Goal: Task Accomplishment & Management: Use online tool/utility

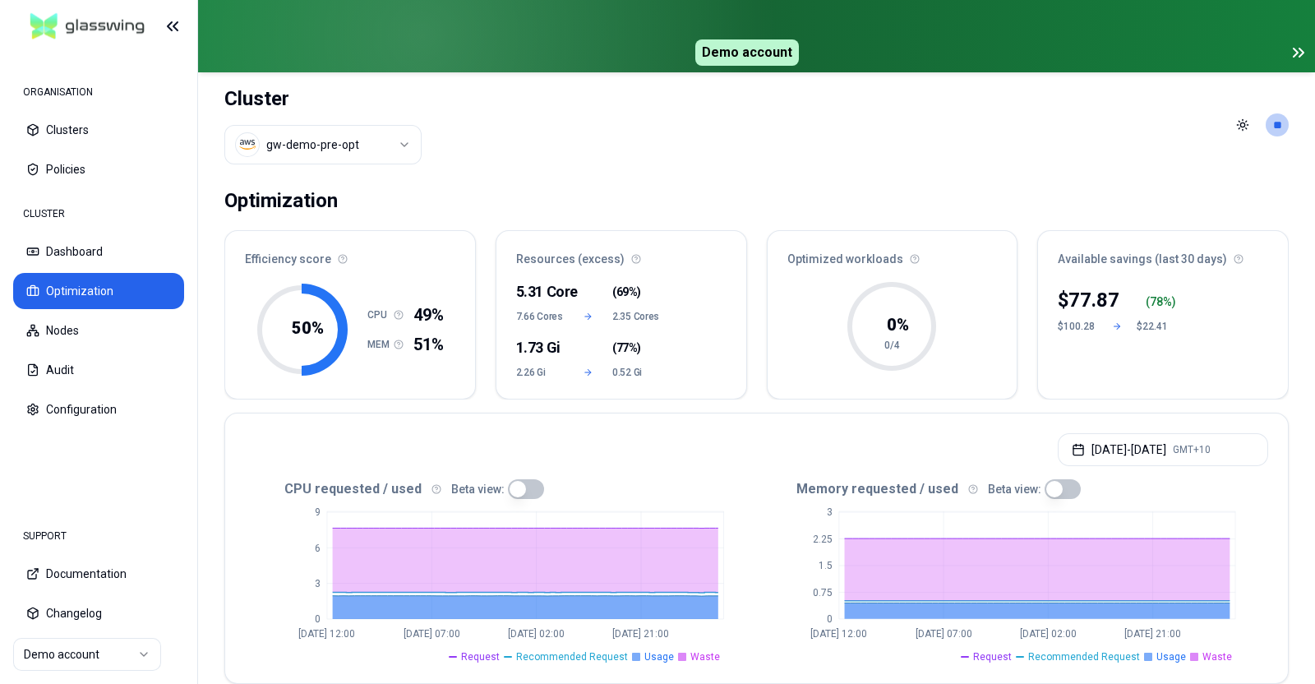
click at [257, 281] on div "50 %" at bounding box center [302, 329] width 92 height 99
click at [78, 125] on button "Clusters" at bounding box center [98, 130] width 171 height 36
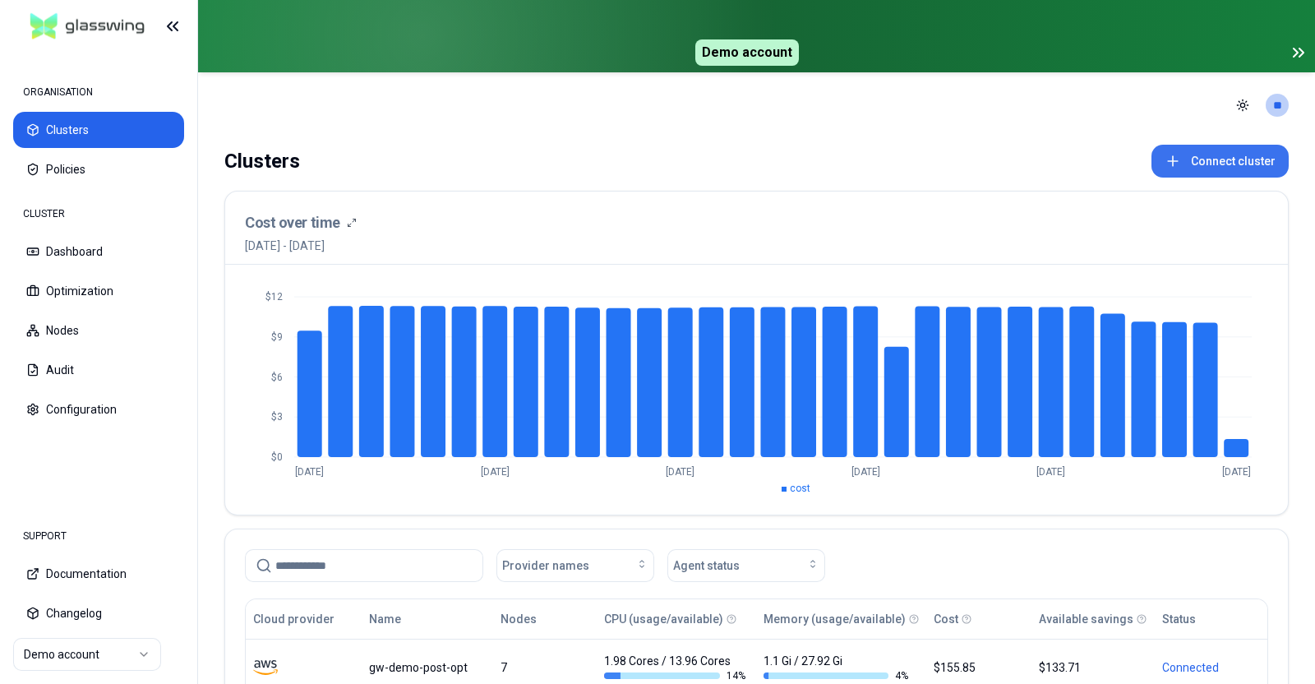
click at [1250, 165] on button "Connect cluster" at bounding box center [1220, 161] width 137 height 33
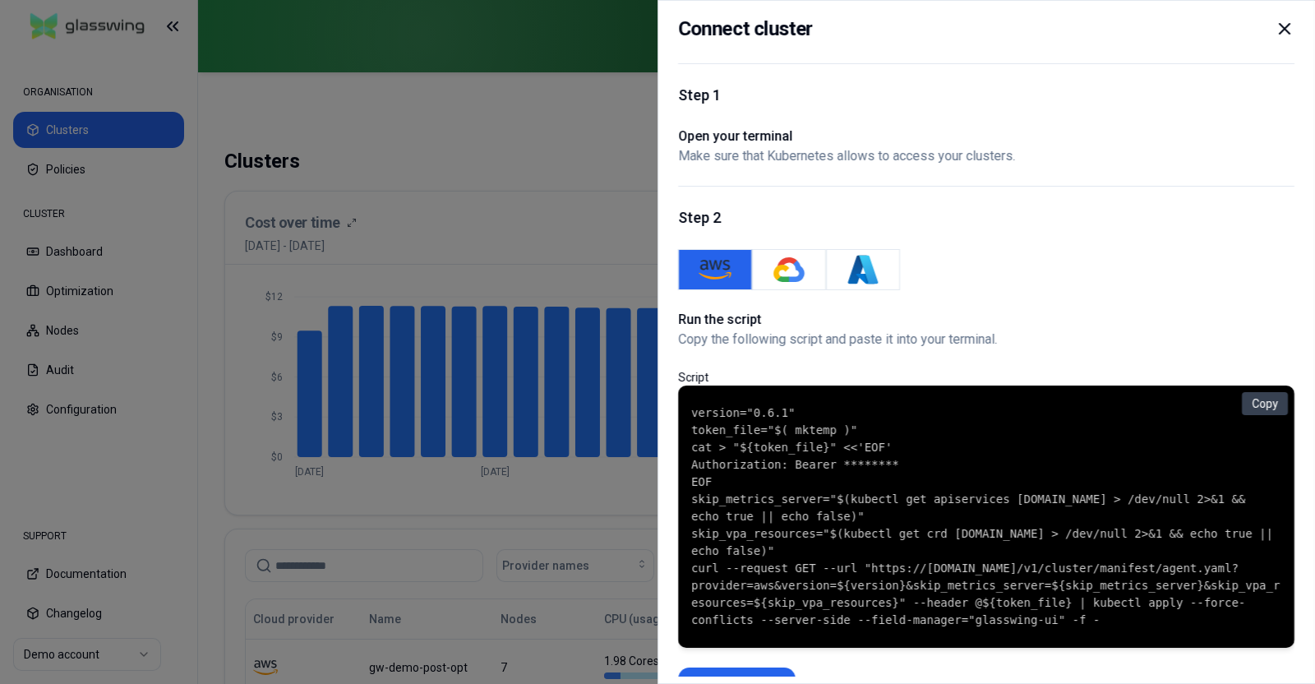
click at [1287, 22] on icon at bounding box center [1285, 29] width 20 height 20
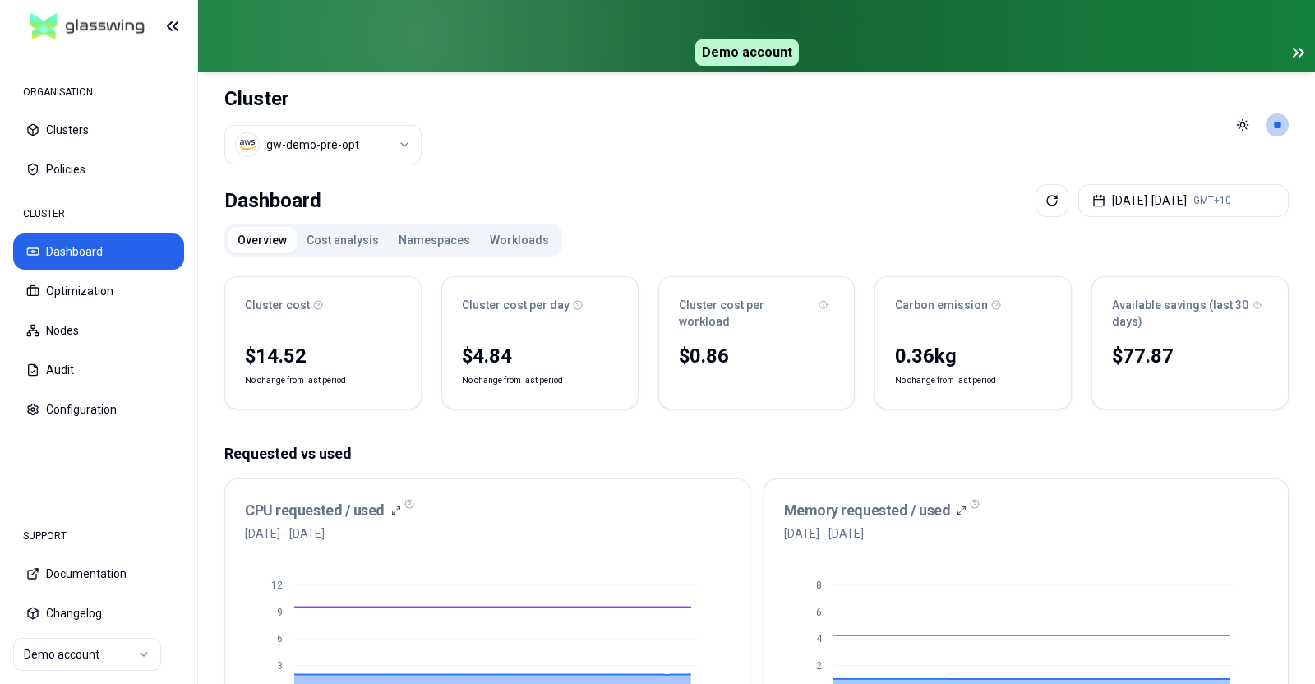
click at [332, 231] on button "Cost analysis" at bounding box center [343, 240] width 92 height 26
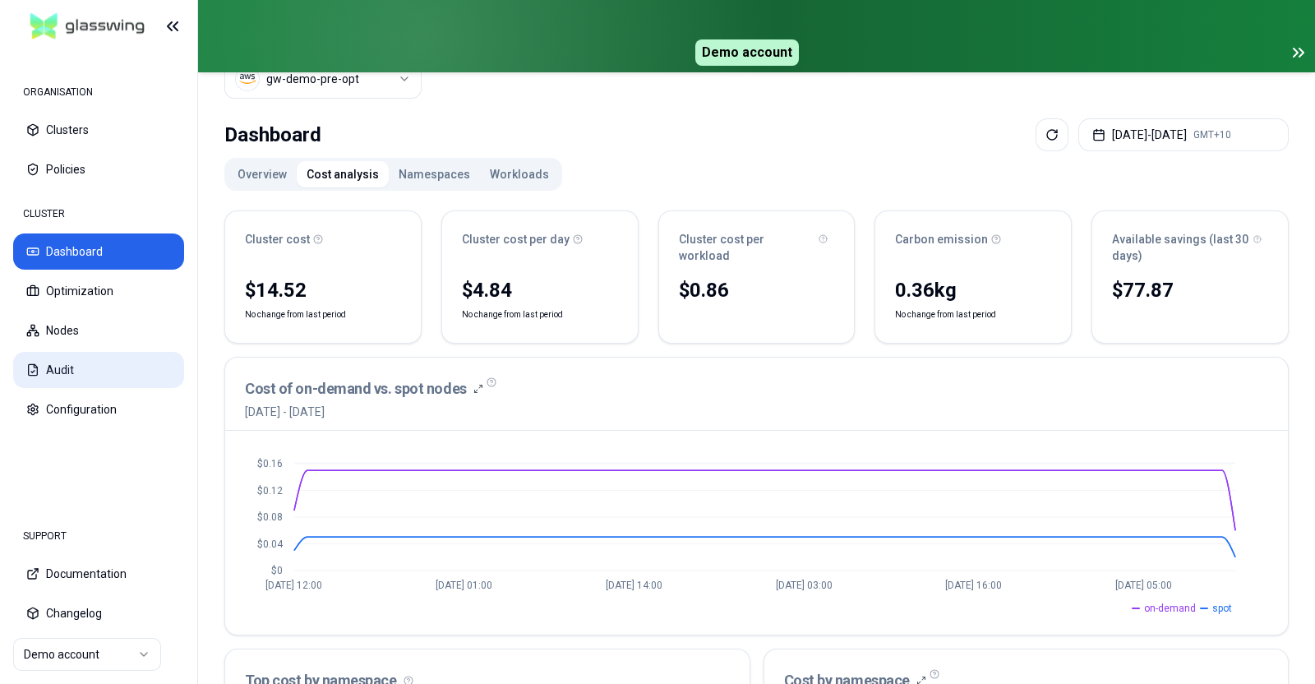
scroll to position [59, 0]
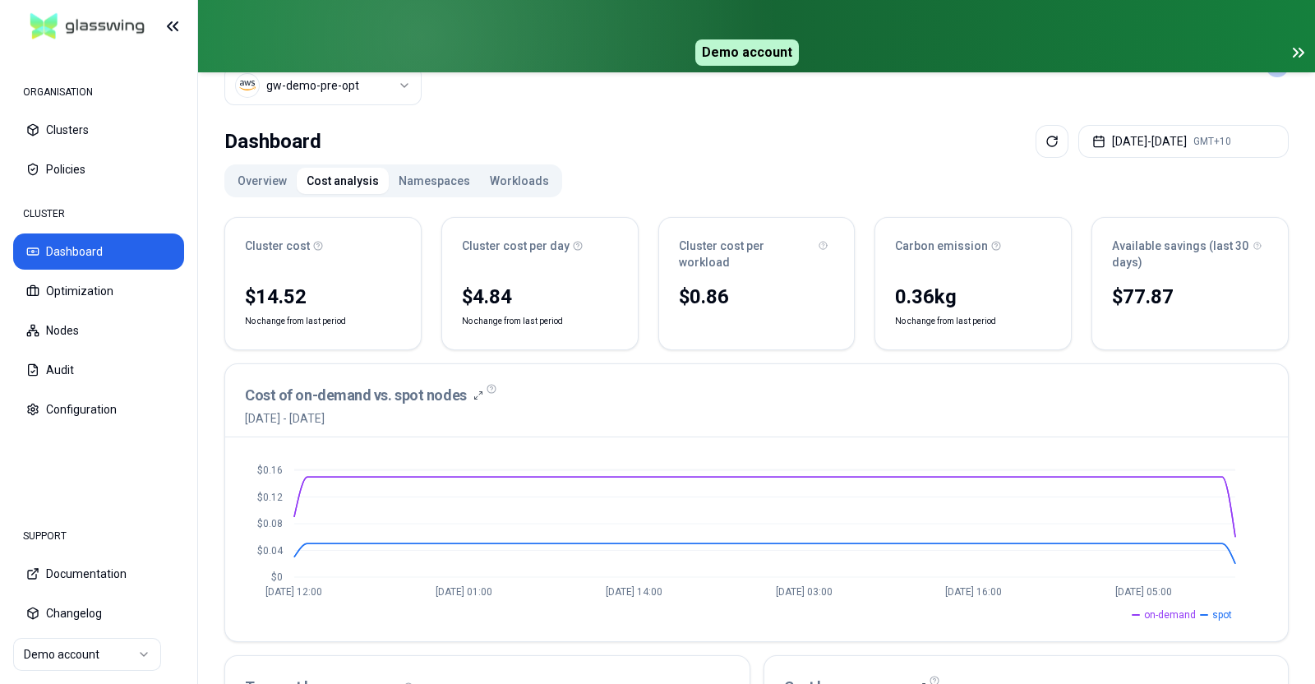
click at [499, 182] on button "Workloads" at bounding box center [519, 181] width 79 height 26
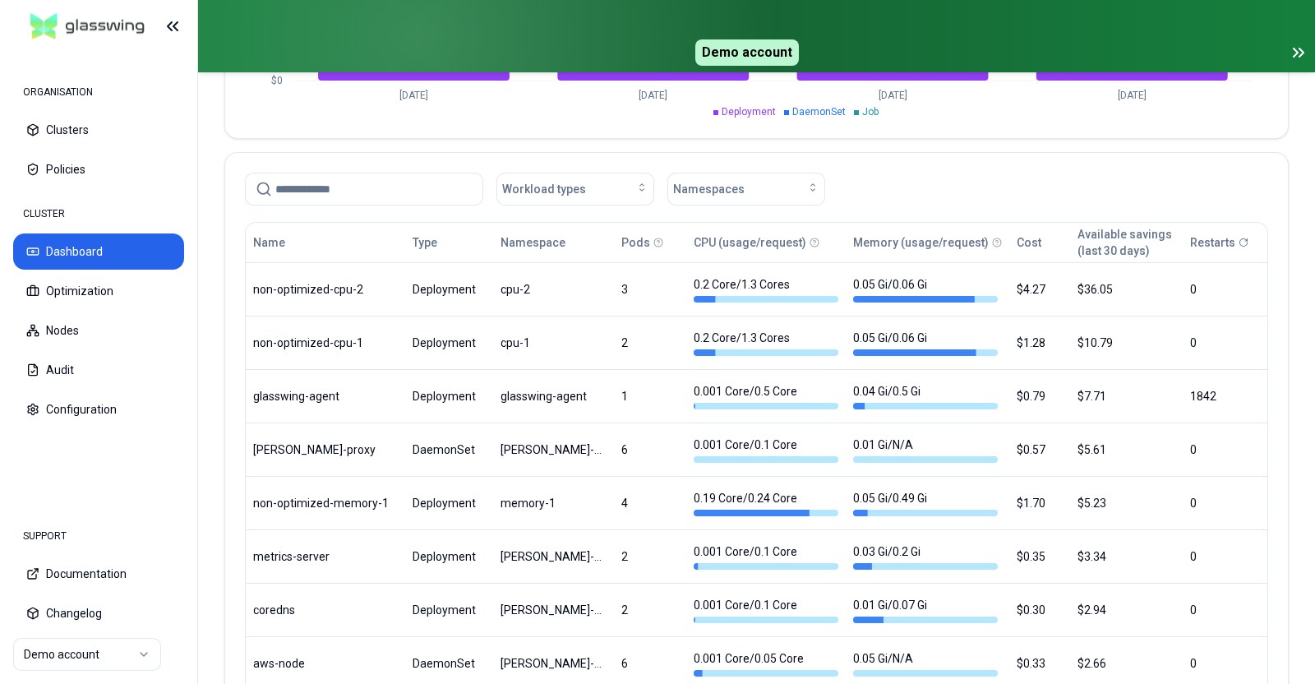
scroll to position [831, 0]
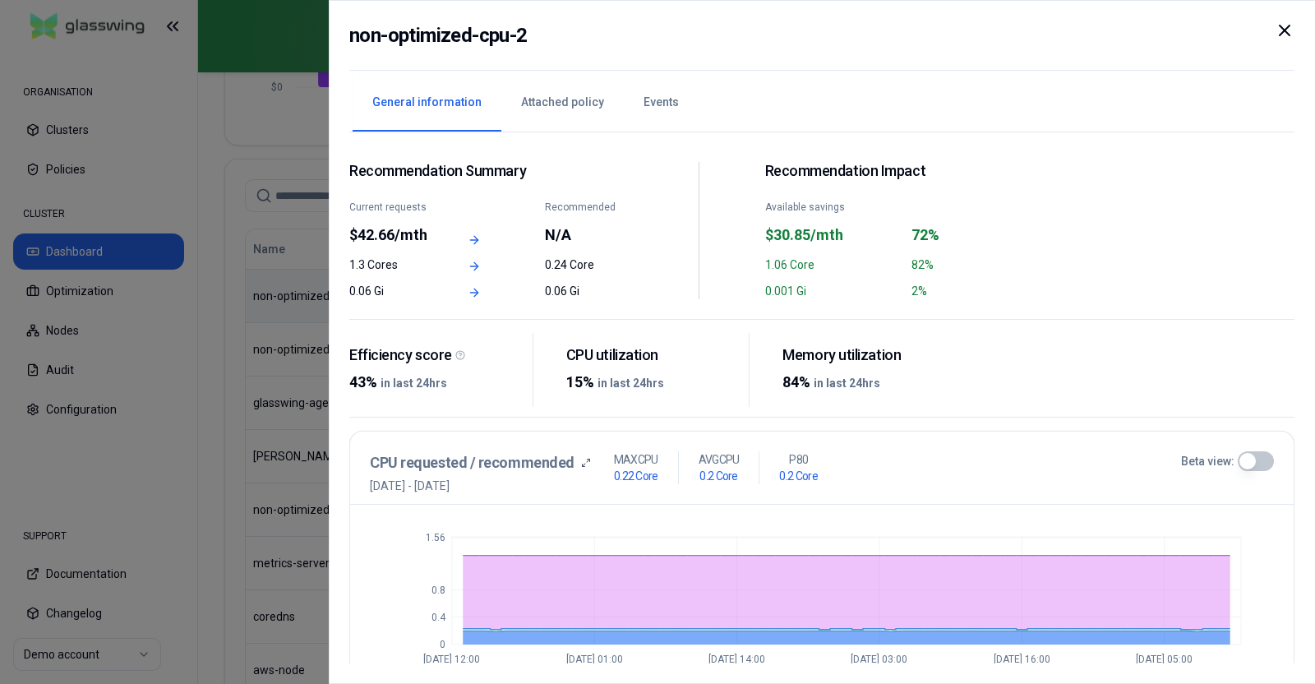
click at [1285, 25] on icon at bounding box center [1285, 31] width 20 height 20
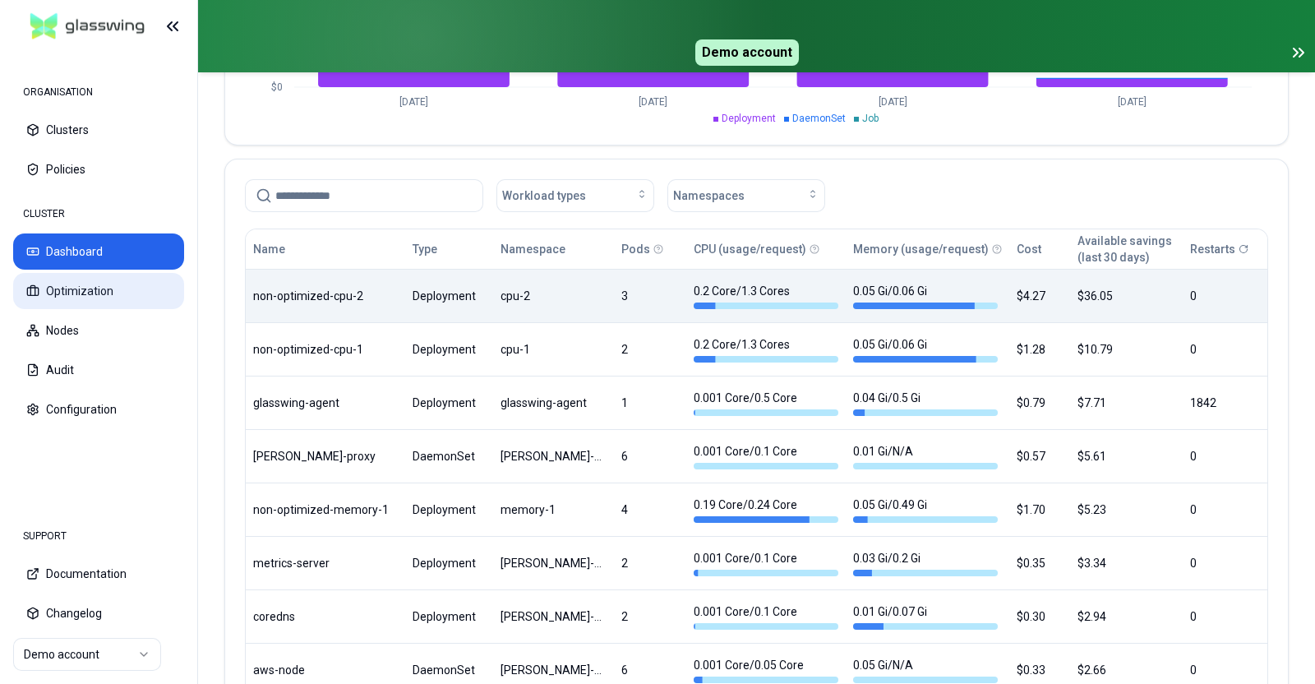
click at [85, 300] on button "Optimization" at bounding box center [98, 291] width 171 height 36
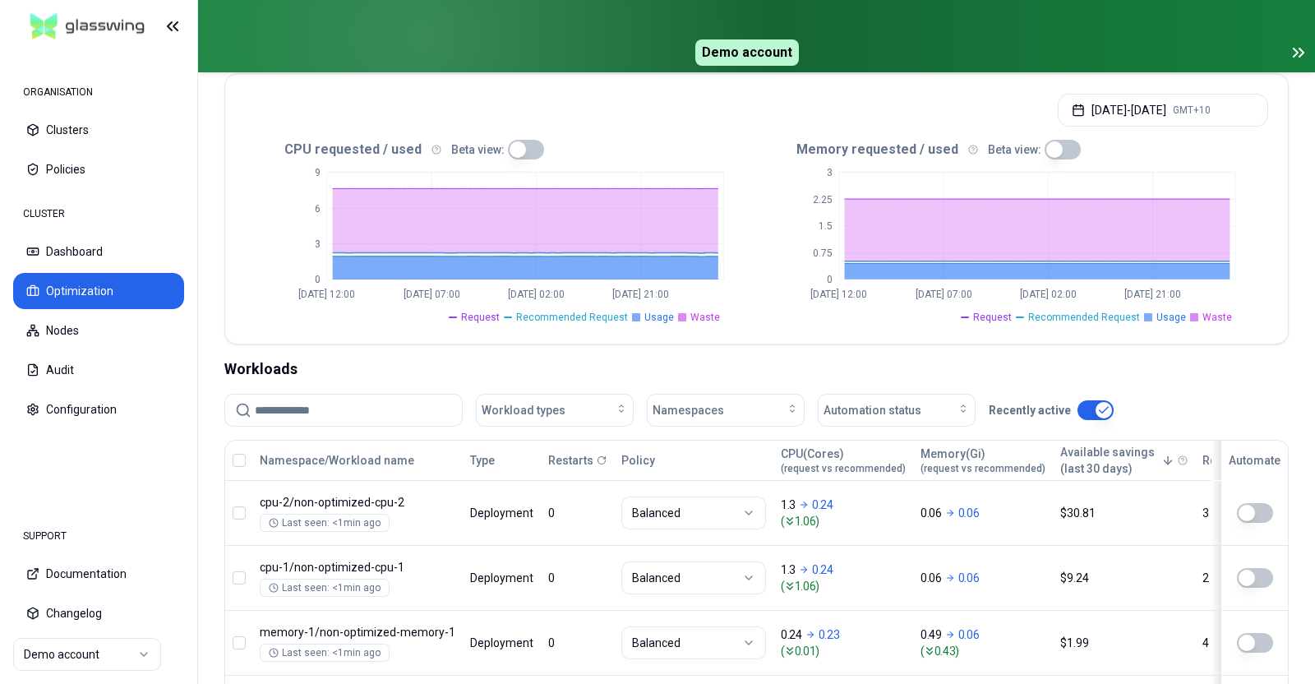
scroll to position [340, 0]
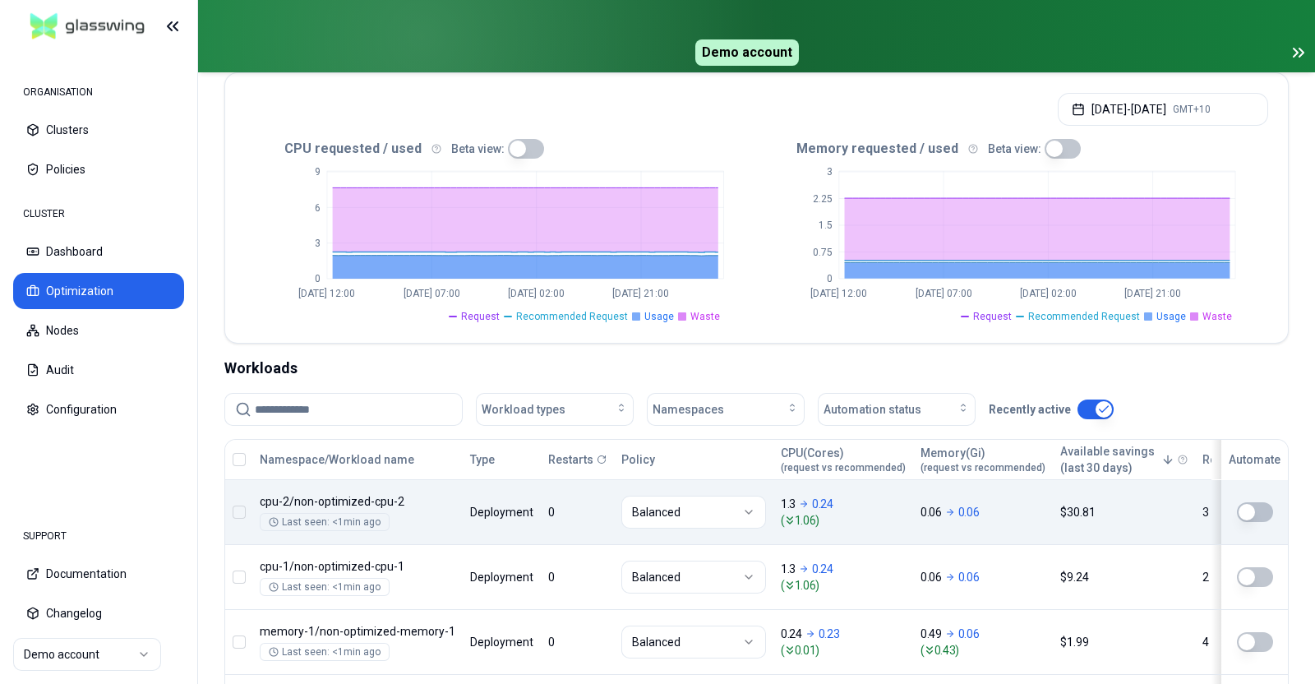
click at [1245, 507] on button "button" at bounding box center [1255, 512] width 36 height 20
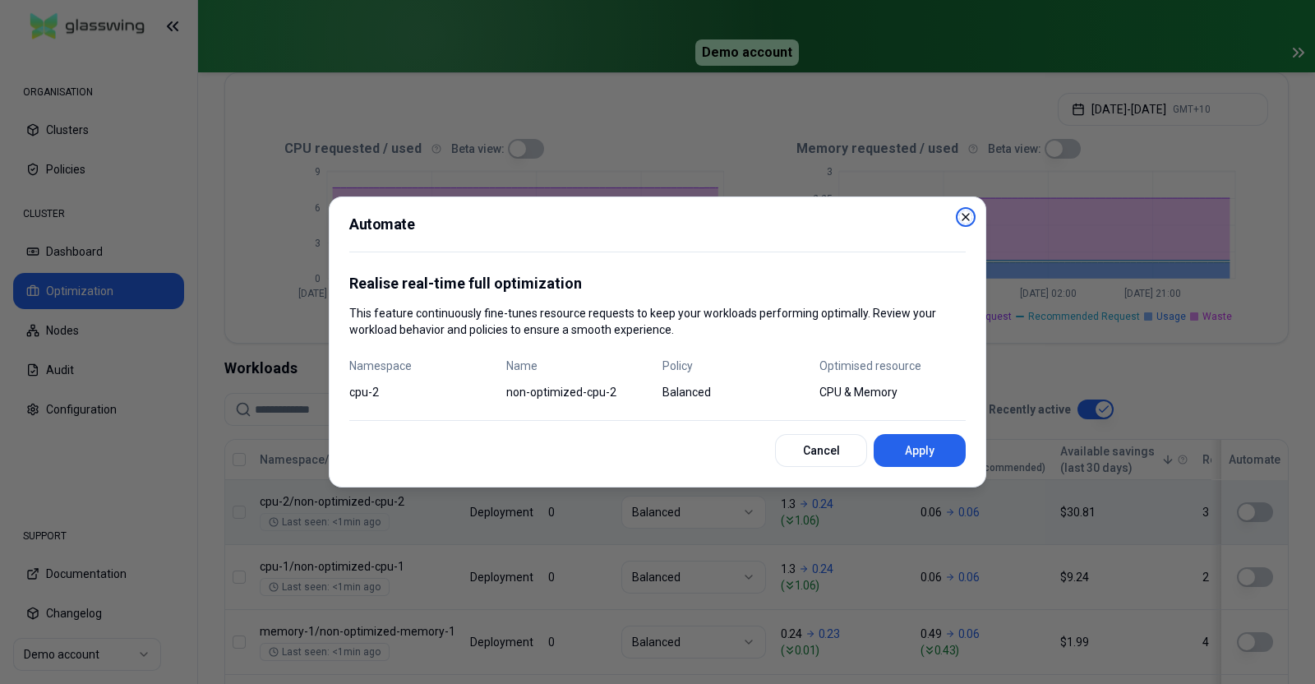
click at [966, 217] on icon "button" at bounding box center [966, 217] width 7 height 7
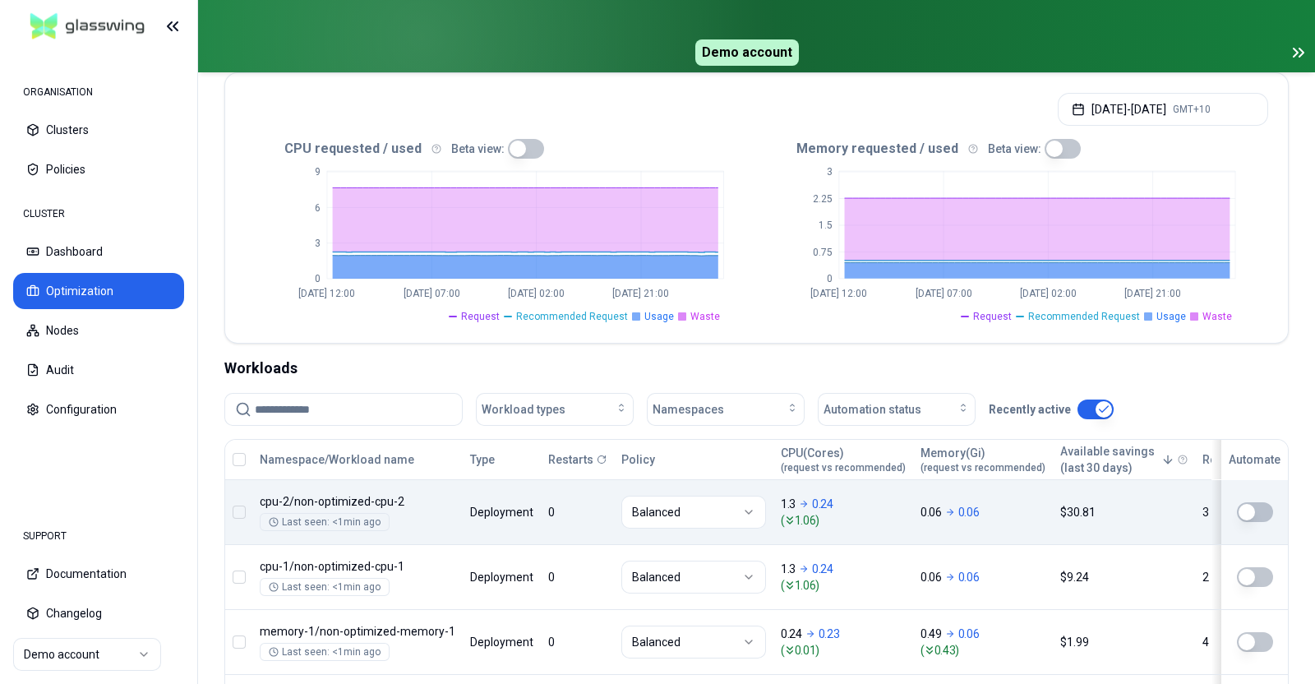
click at [242, 462] on button "button" at bounding box center [239, 459] width 13 height 13
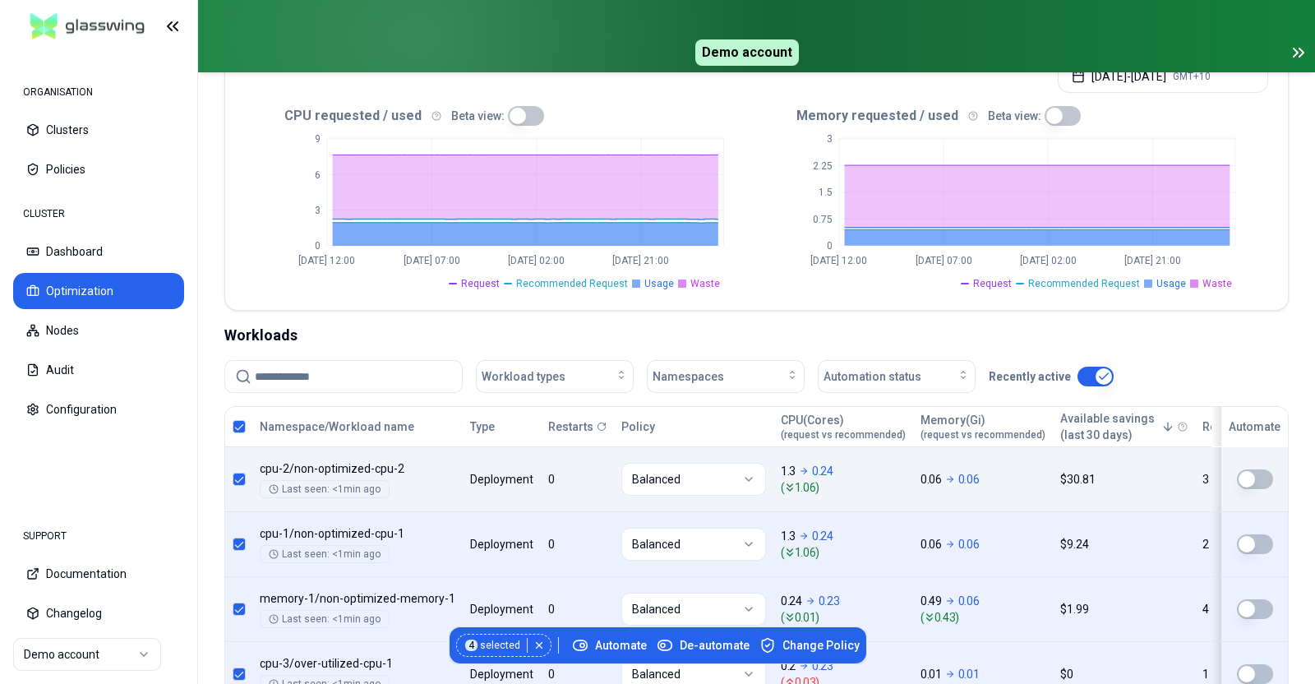
scroll to position [375, 0]
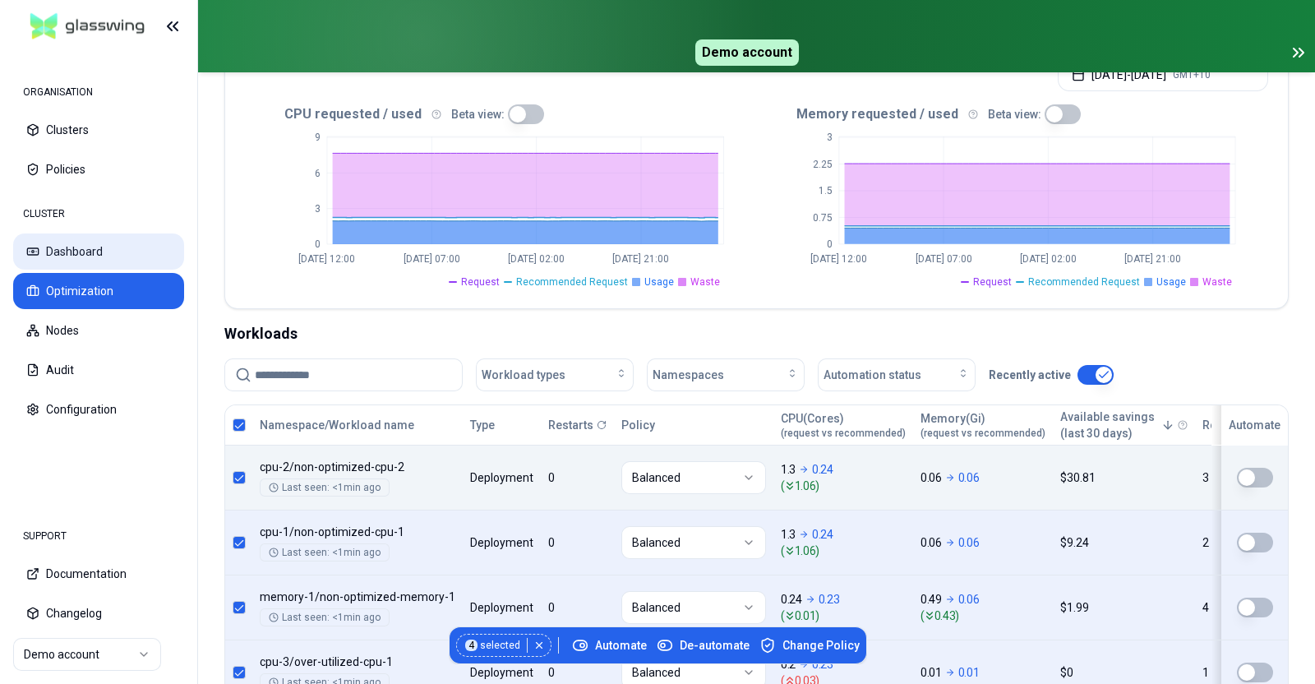
click at [77, 245] on button "Dashboard" at bounding box center [98, 251] width 171 height 36
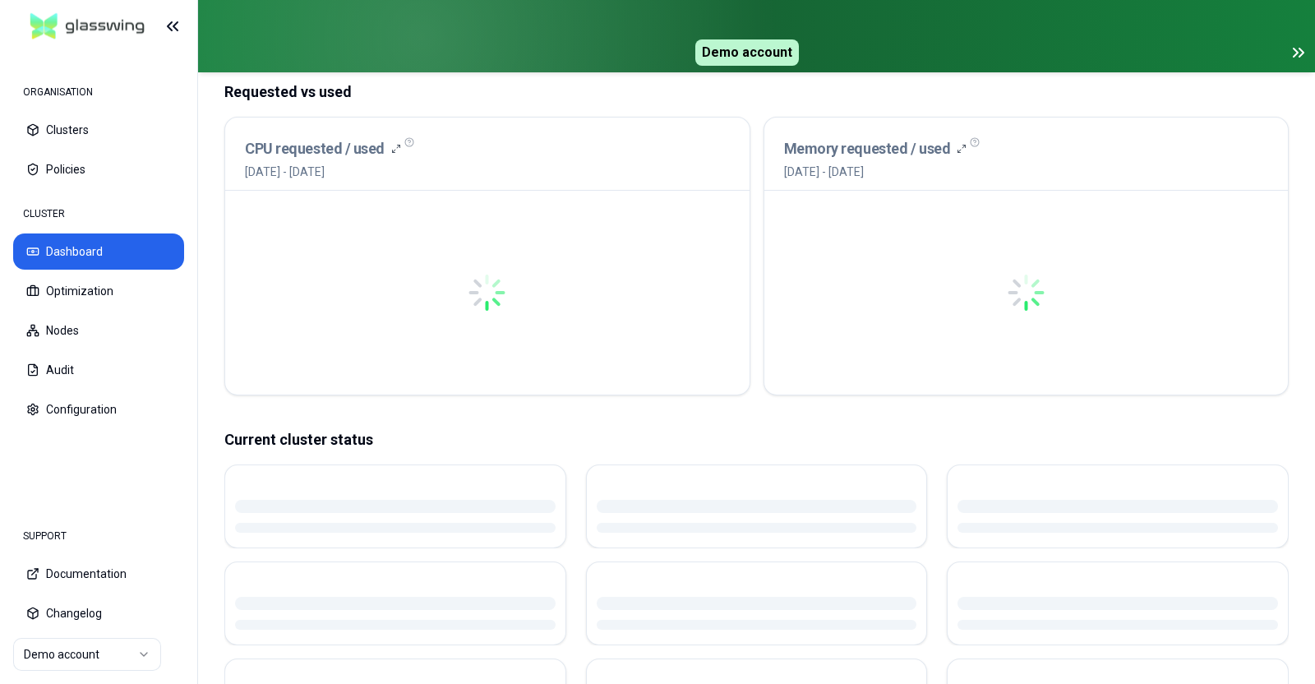
click at [77, 245] on button "Dashboard" at bounding box center [98, 251] width 171 height 36
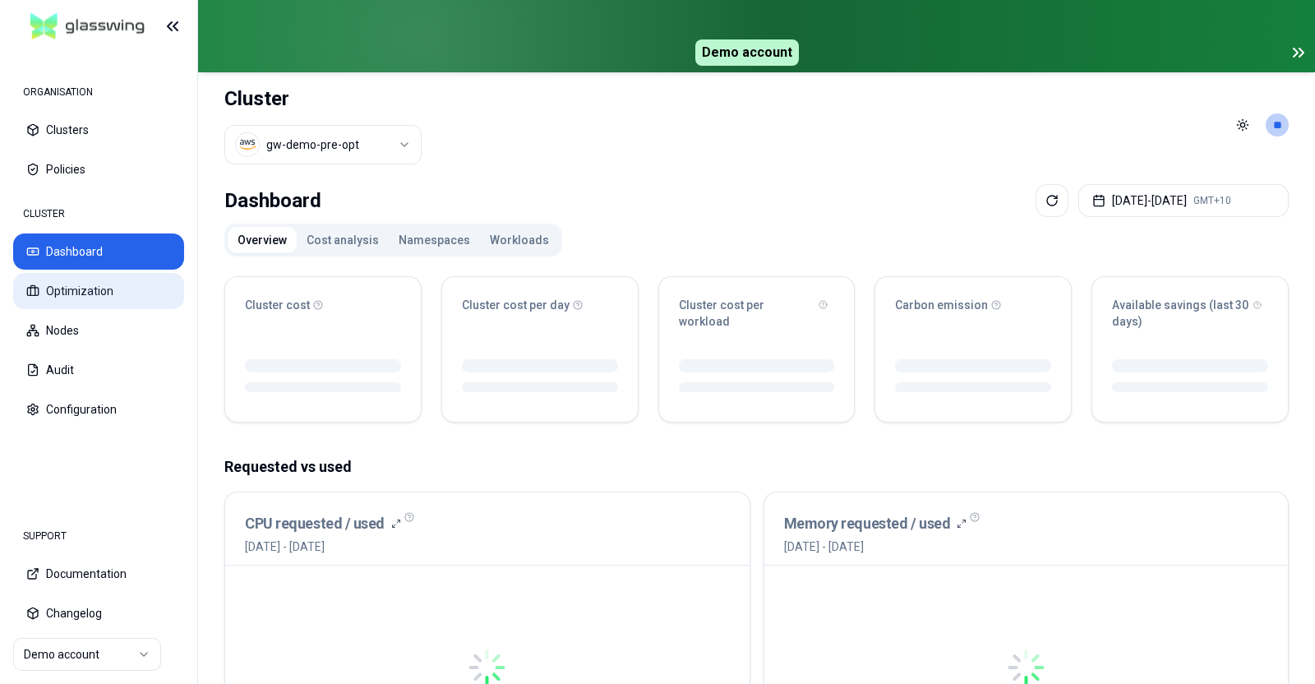
click at [81, 277] on button "Optimization" at bounding box center [98, 291] width 171 height 36
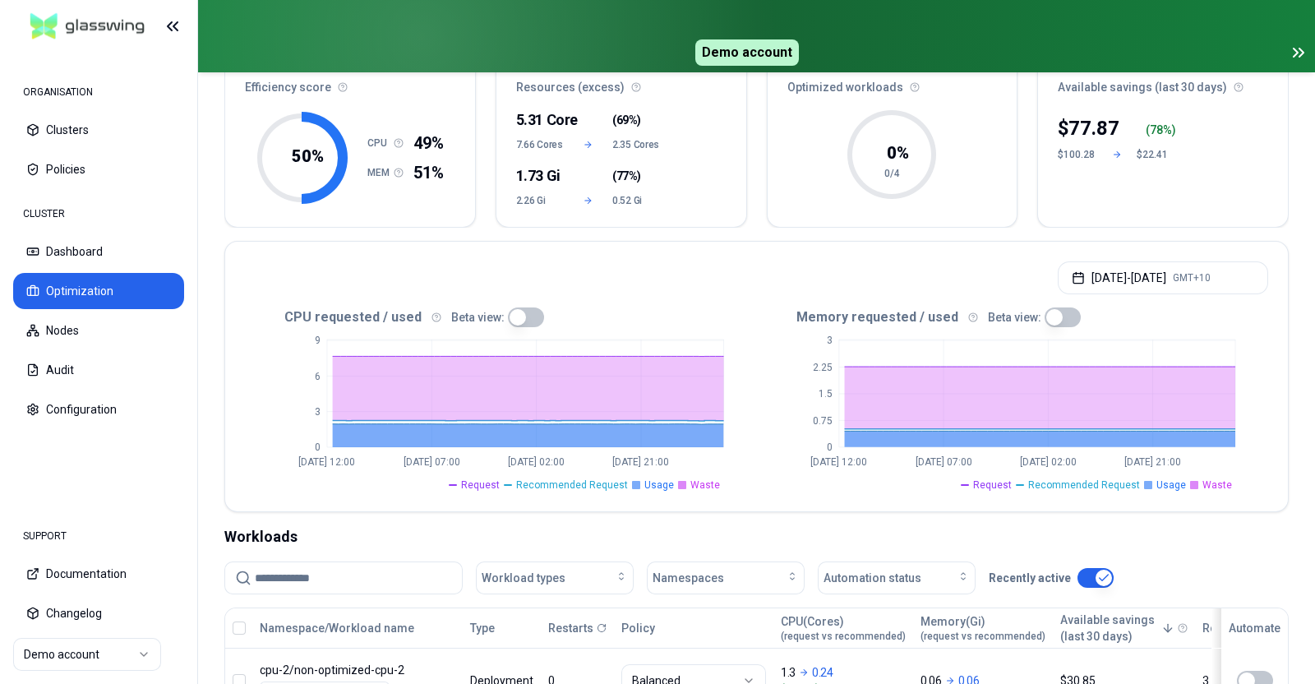
scroll to position [172, 0]
click at [64, 119] on button "Clusters" at bounding box center [98, 130] width 171 height 36
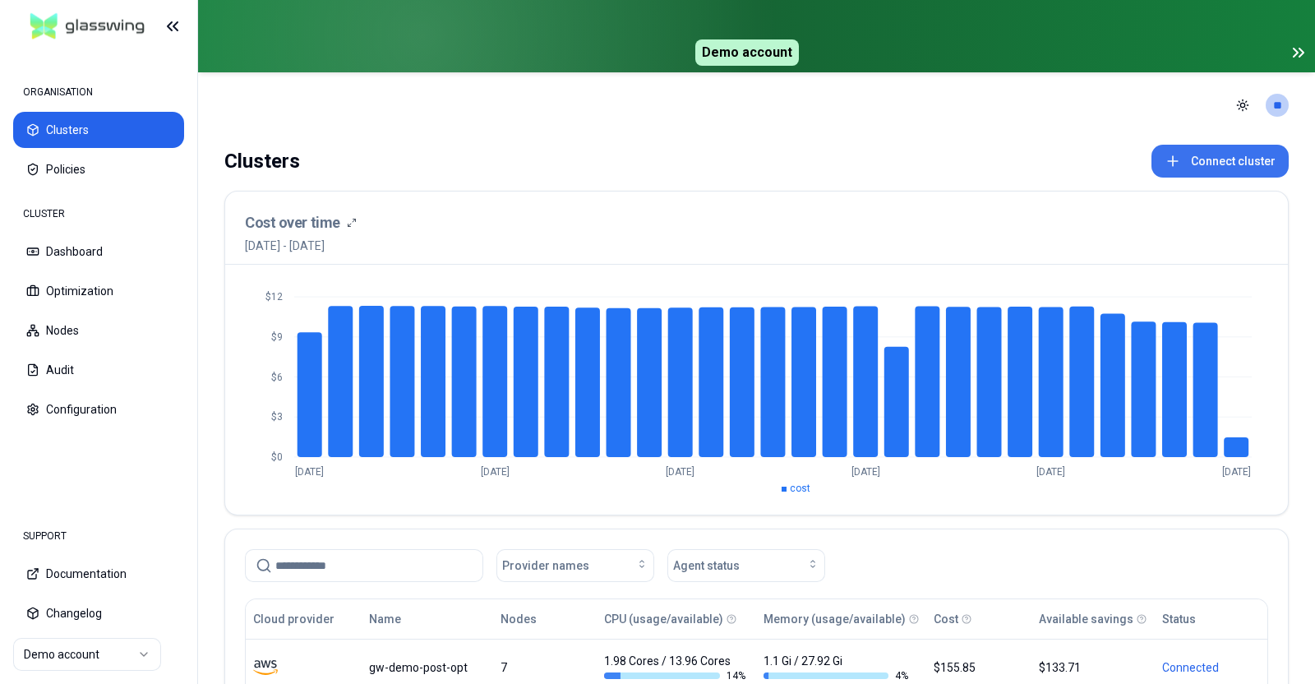
click at [1235, 148] on button "Connect cluster" at bounding box center [1220, 161] width 137 height 33
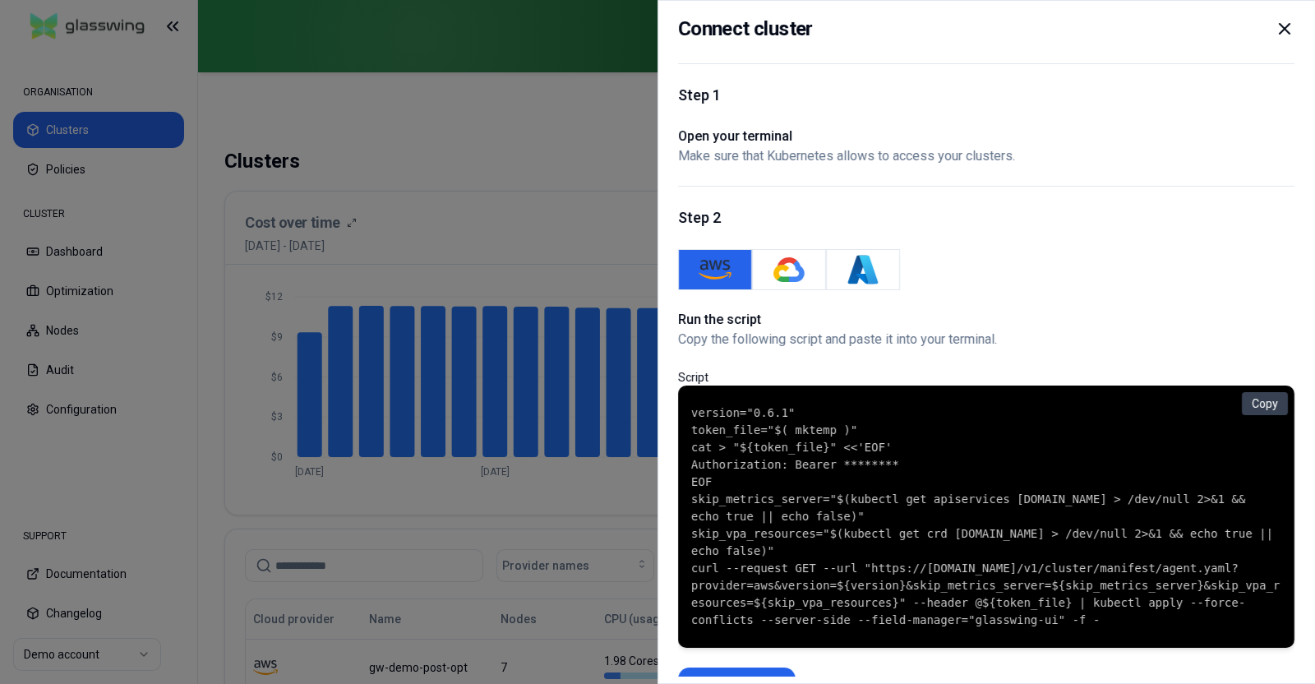
click at [1290, 25] on icon at bounding box center [1285, 29] width 20 height 20
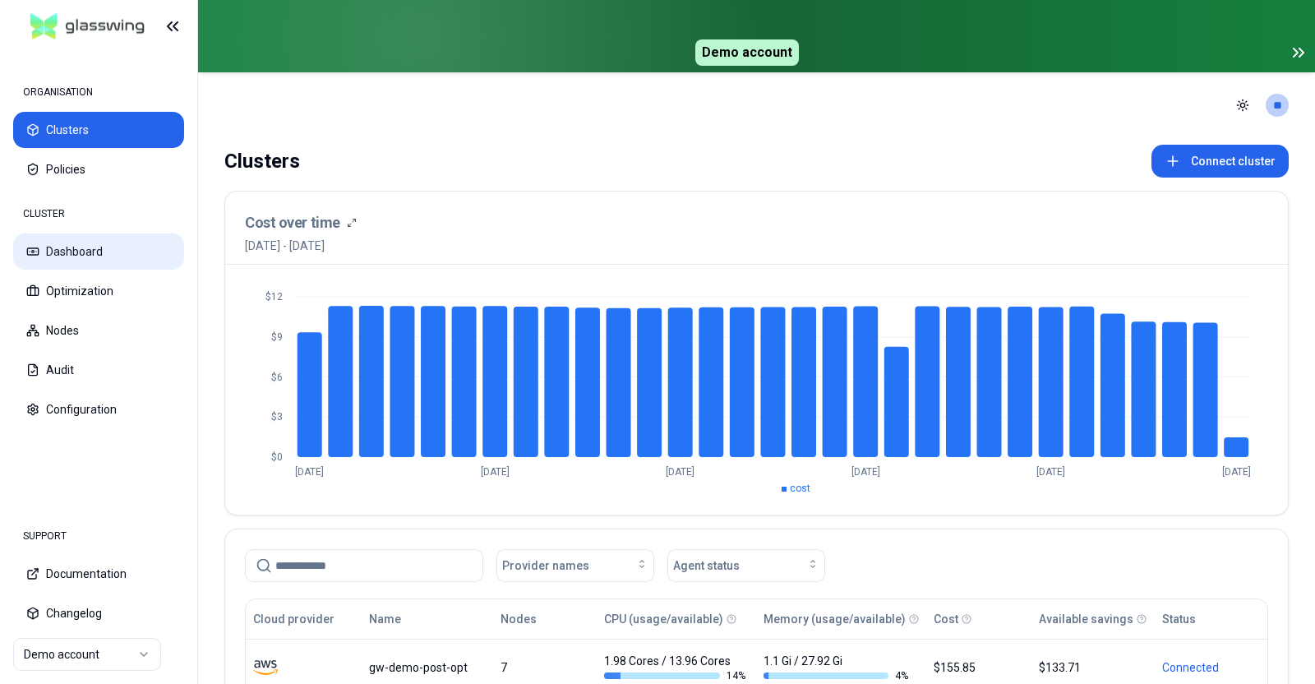
click at [68, 249] on button "Dashboard" at bounding box center [98, 251] width 171 height 36
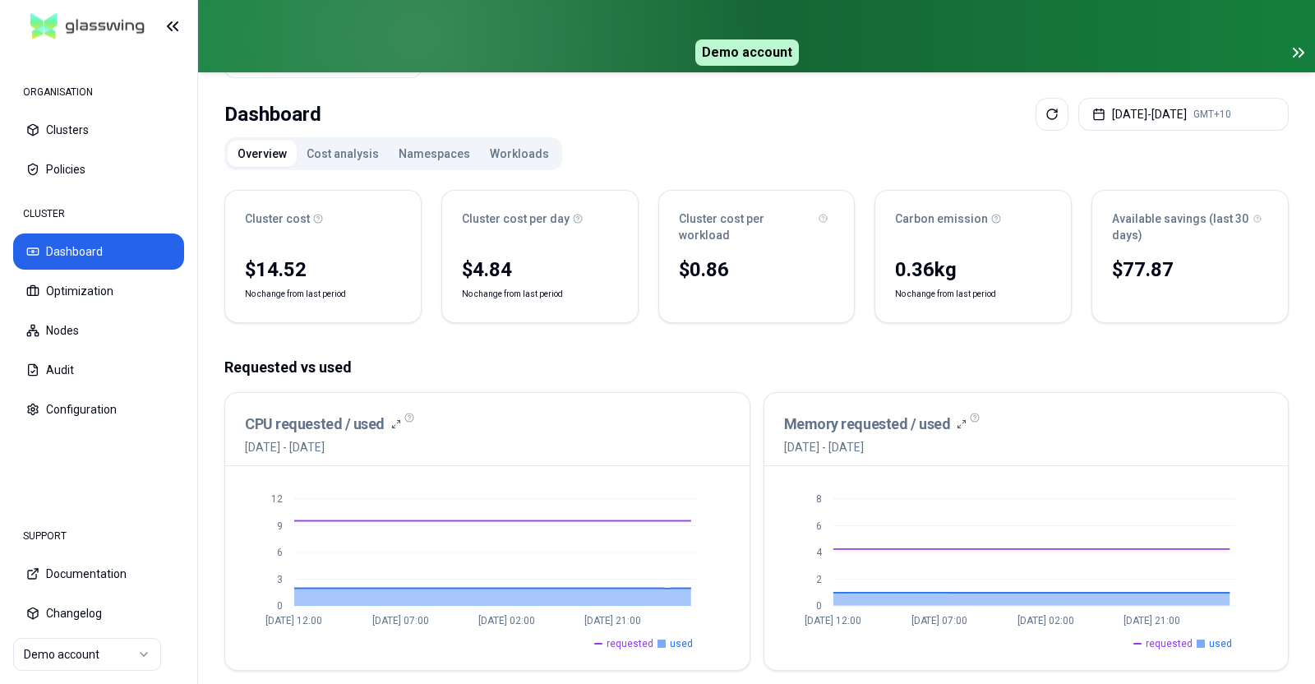
scroll to position [132, 0]
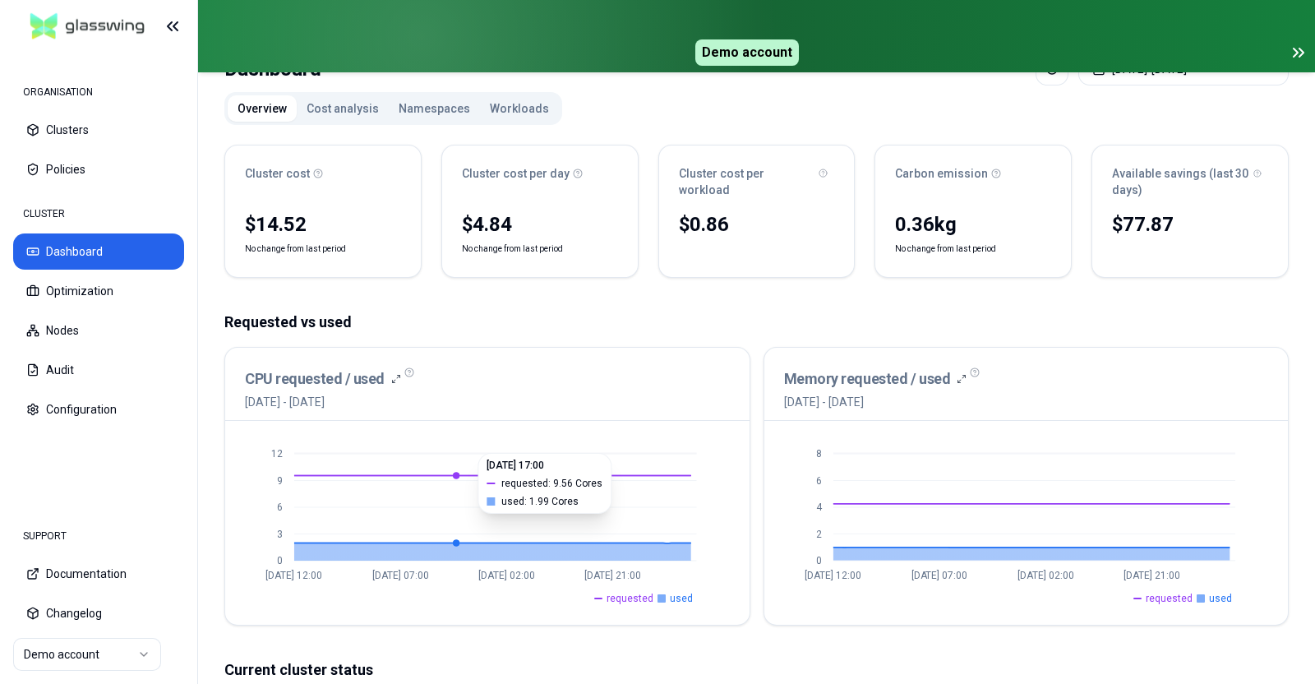
click at [432, 118] on button "Namespaces" at bounding box center [434, 108] width 91 height 26
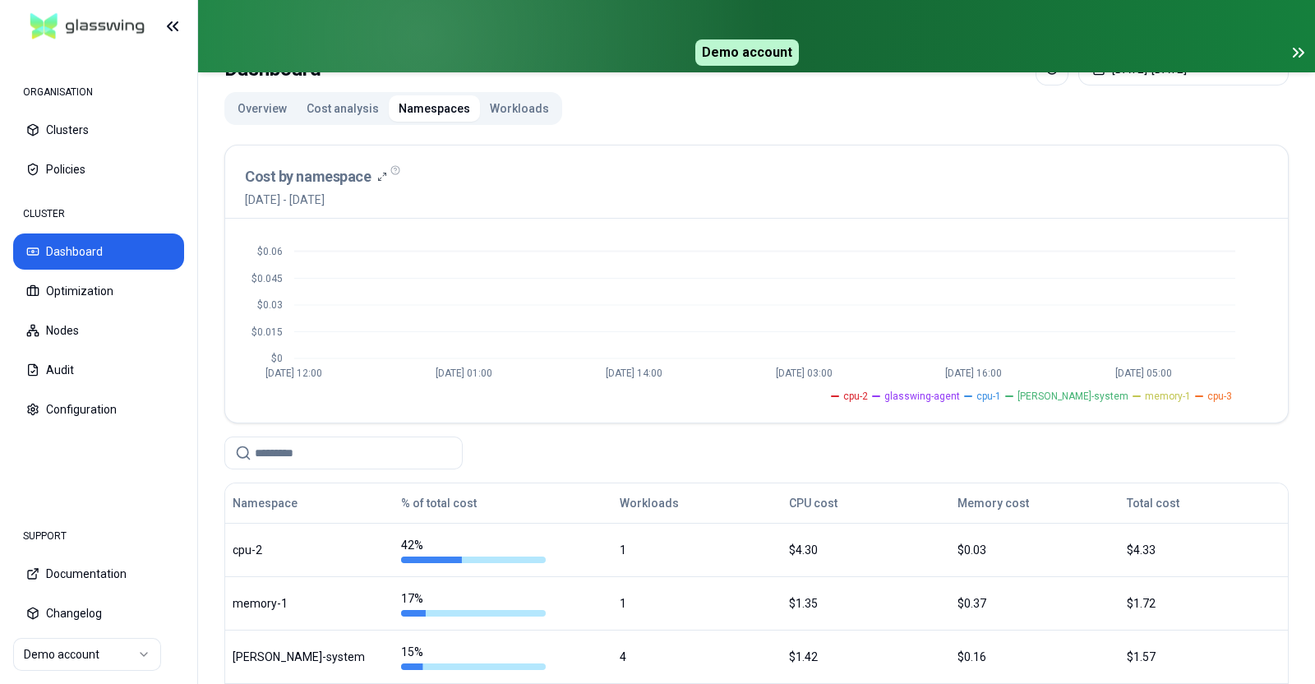
click at [330, 116] on button "Cost analysis" at bounding box center [343, 108] width 92 height 26
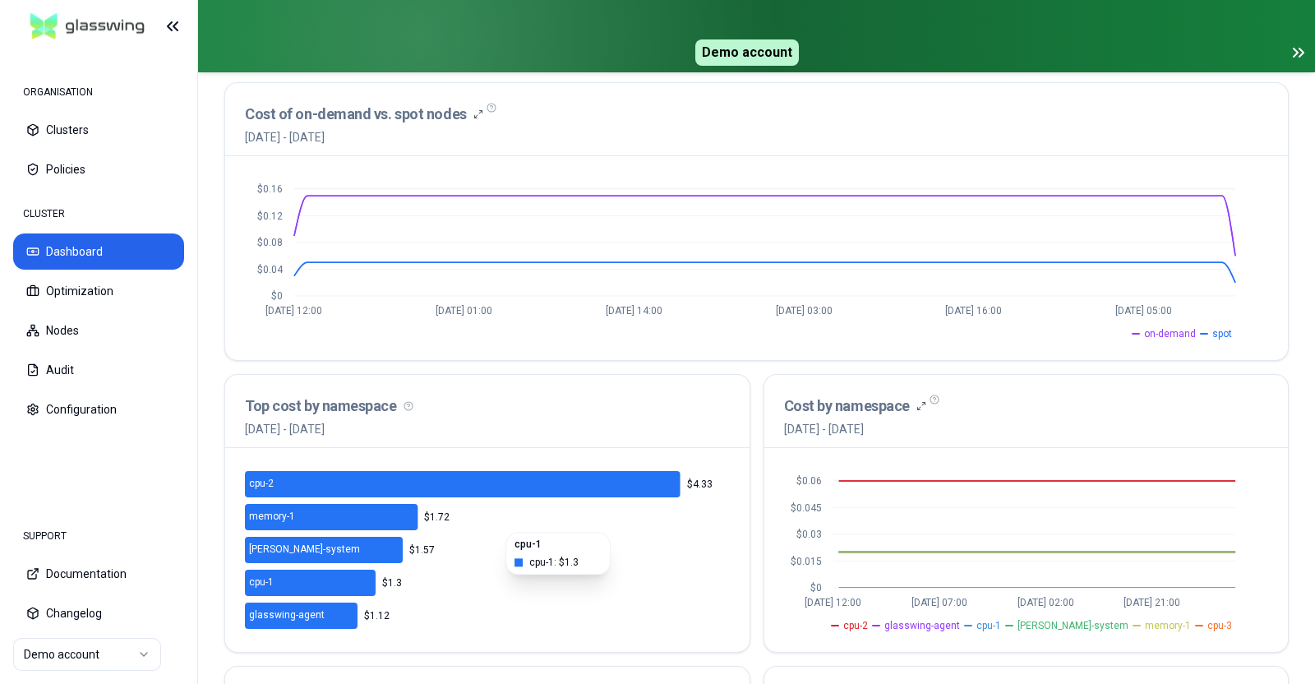
scroll to position [332, 0]
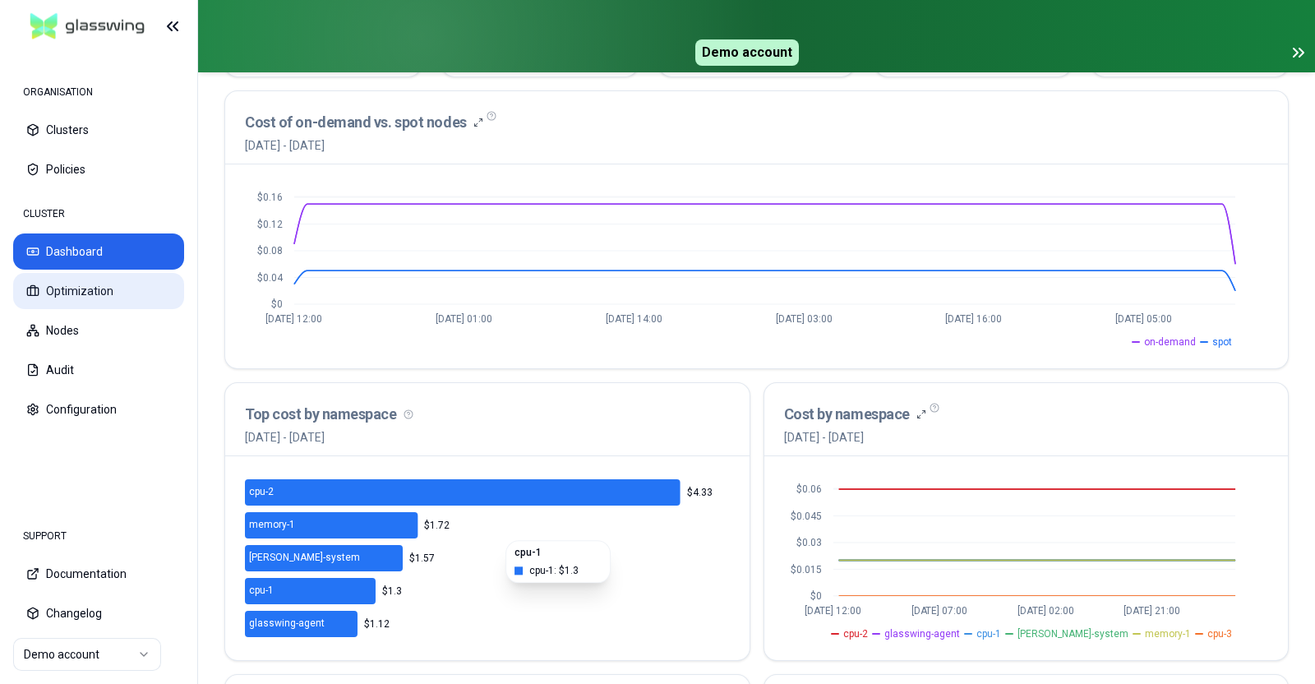
click at [66, 289] on button "Optimization" at bounding box center [98, 291] width 171 height 36
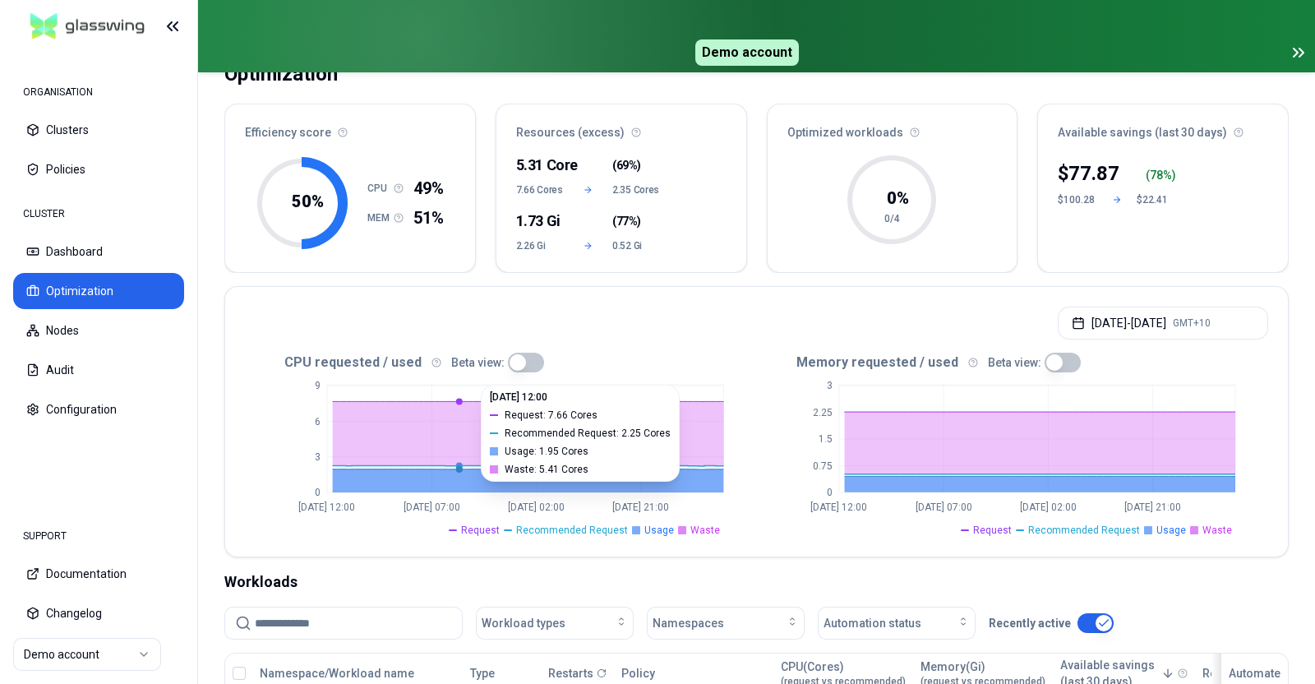
scroll to position [275, 0]
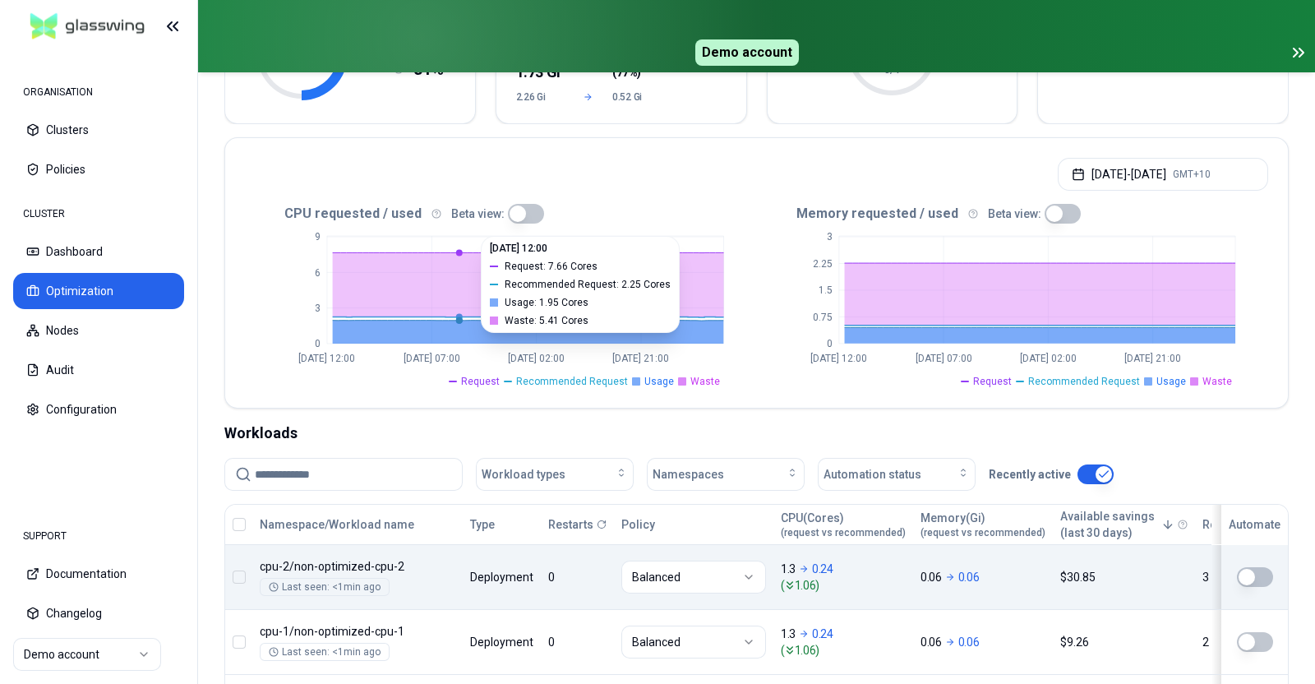
click at [1258, 573] on button "button" at bounding box center [1255, 577] width 36 height 20
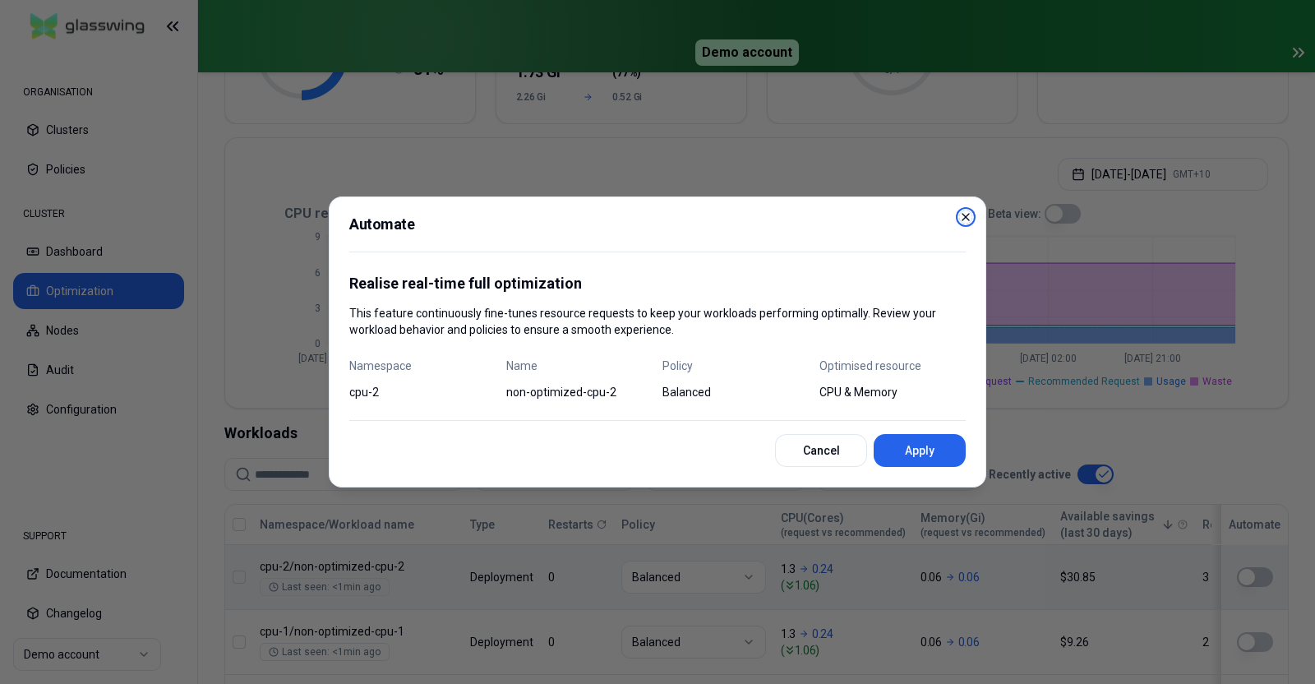
click at [968, 214] on icon "button" at bounding box center [966, 217] width 7 height 7
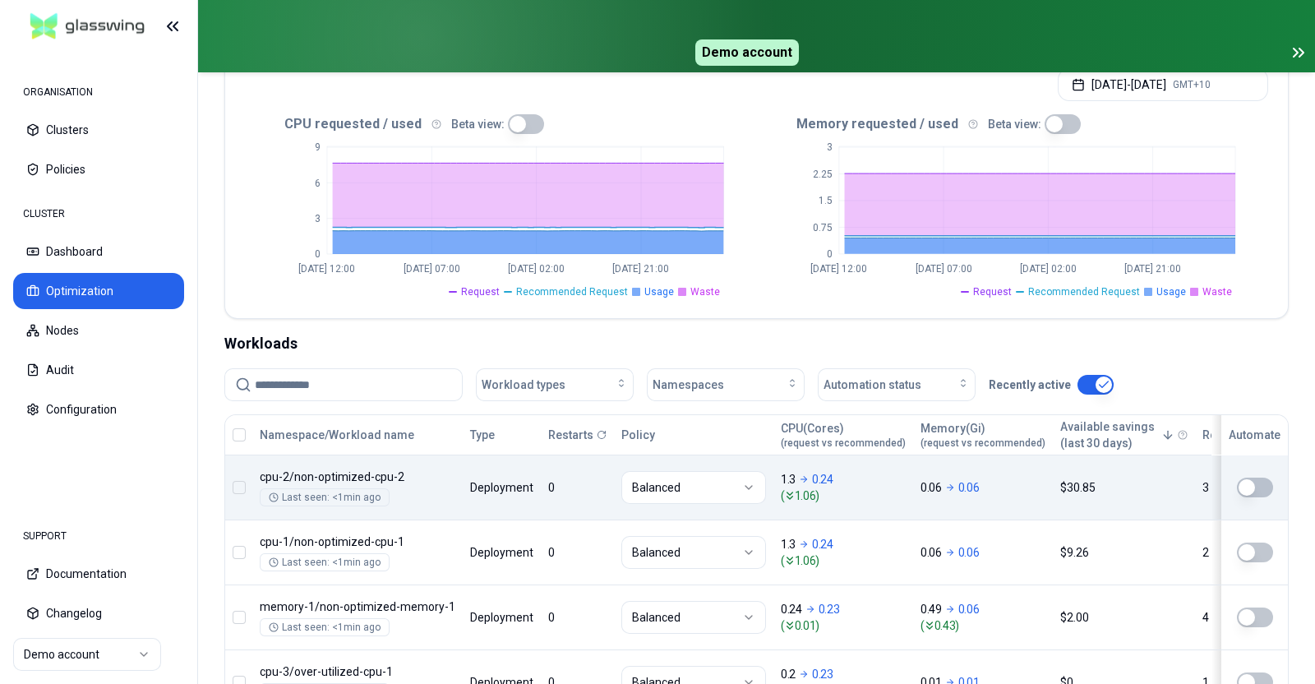
scroll to position [398, 0]
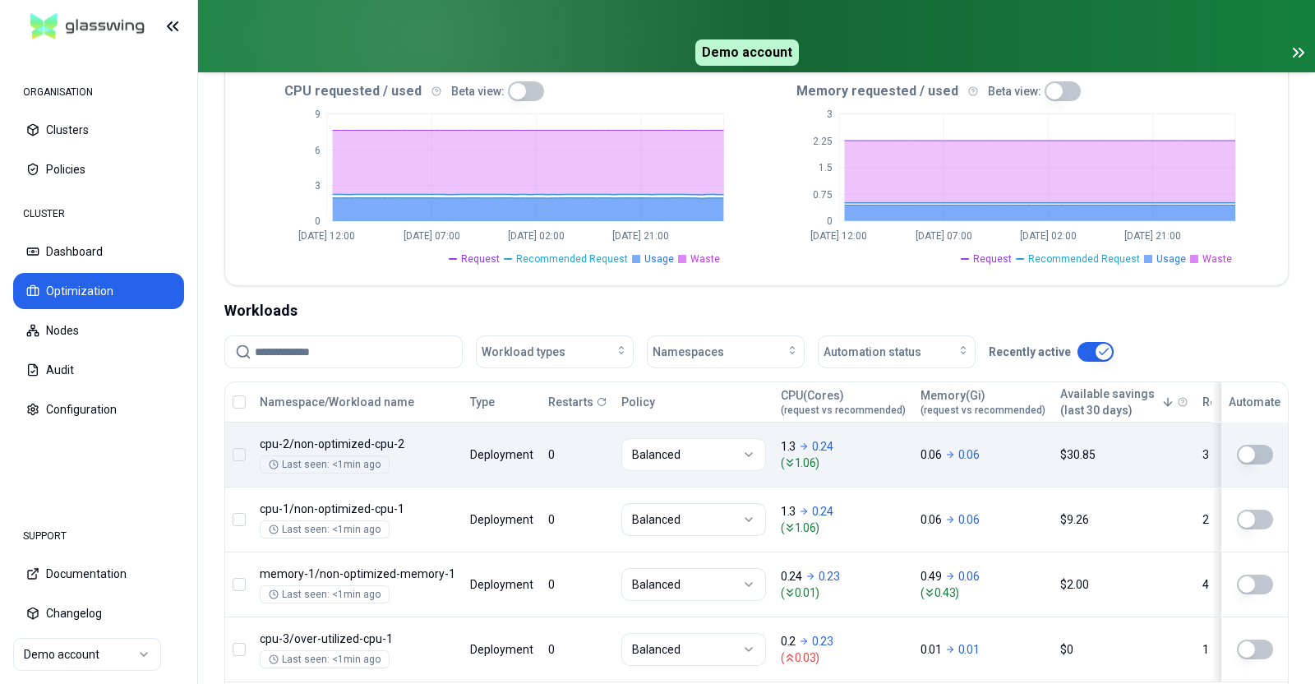
click at [751, 444] on button "Balanced" at bounding box center [694, 454] width 145 height 33
